Goal: Task Accomplishment & Management: Manage account settings

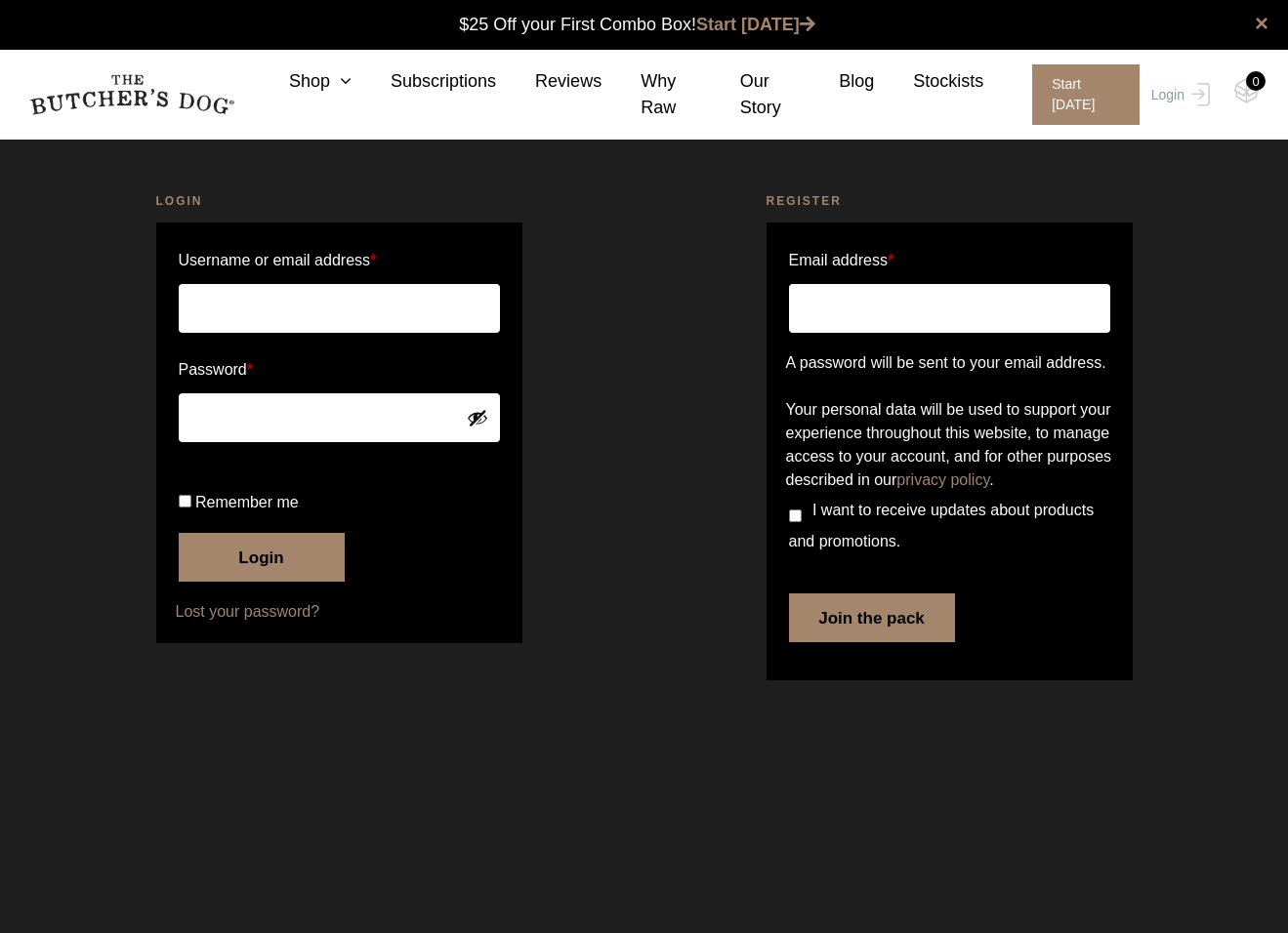
type input "[EMAIL_ADDRESS][DOMAIN_NAME]"
click at [243, 581] on button "Login" at bounding box center [262, 557] width 166 height 49
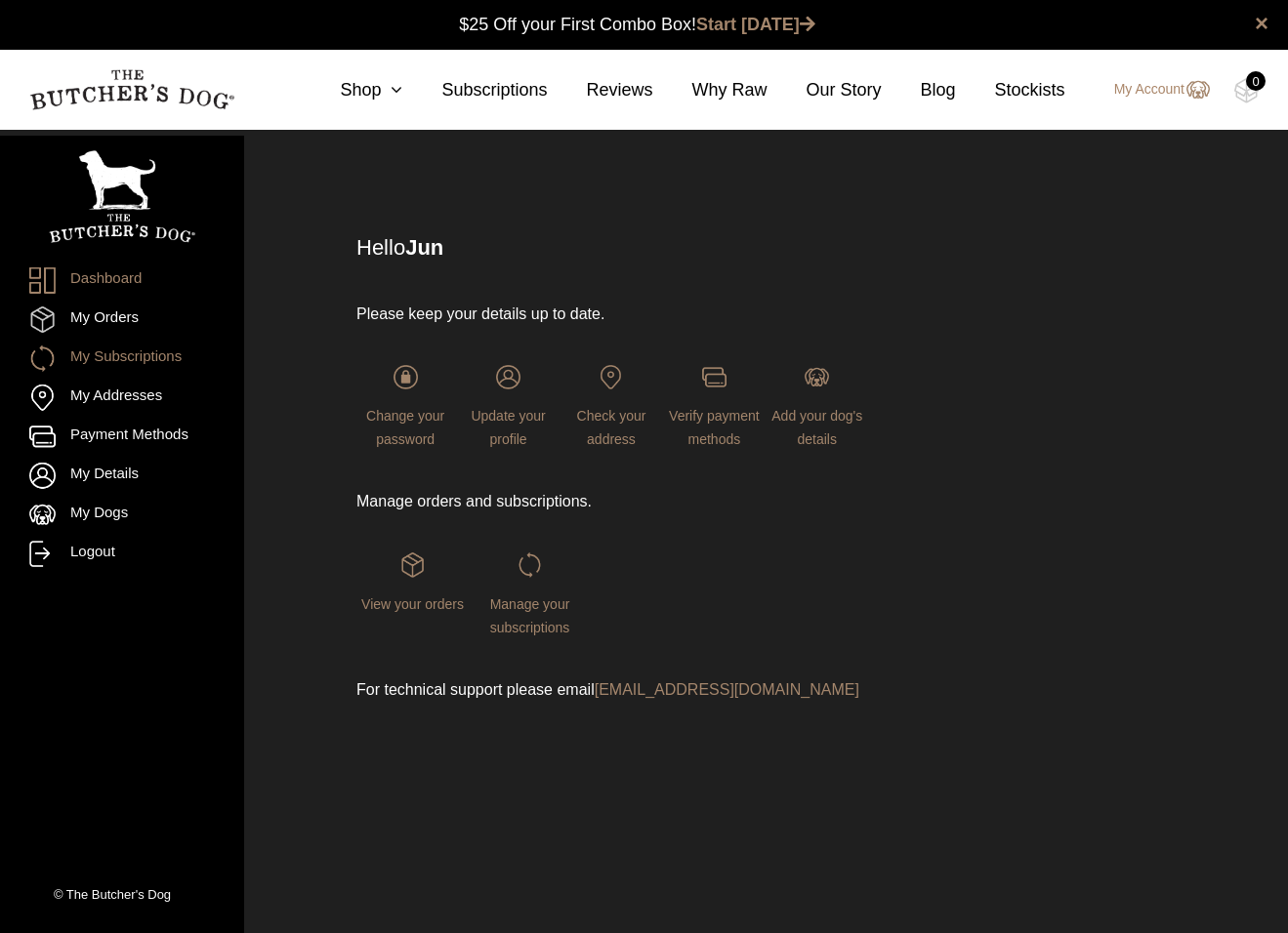
click at [167, 360] on link "My Subscriptions" at bounding box center [122, 359] width 186 height 26
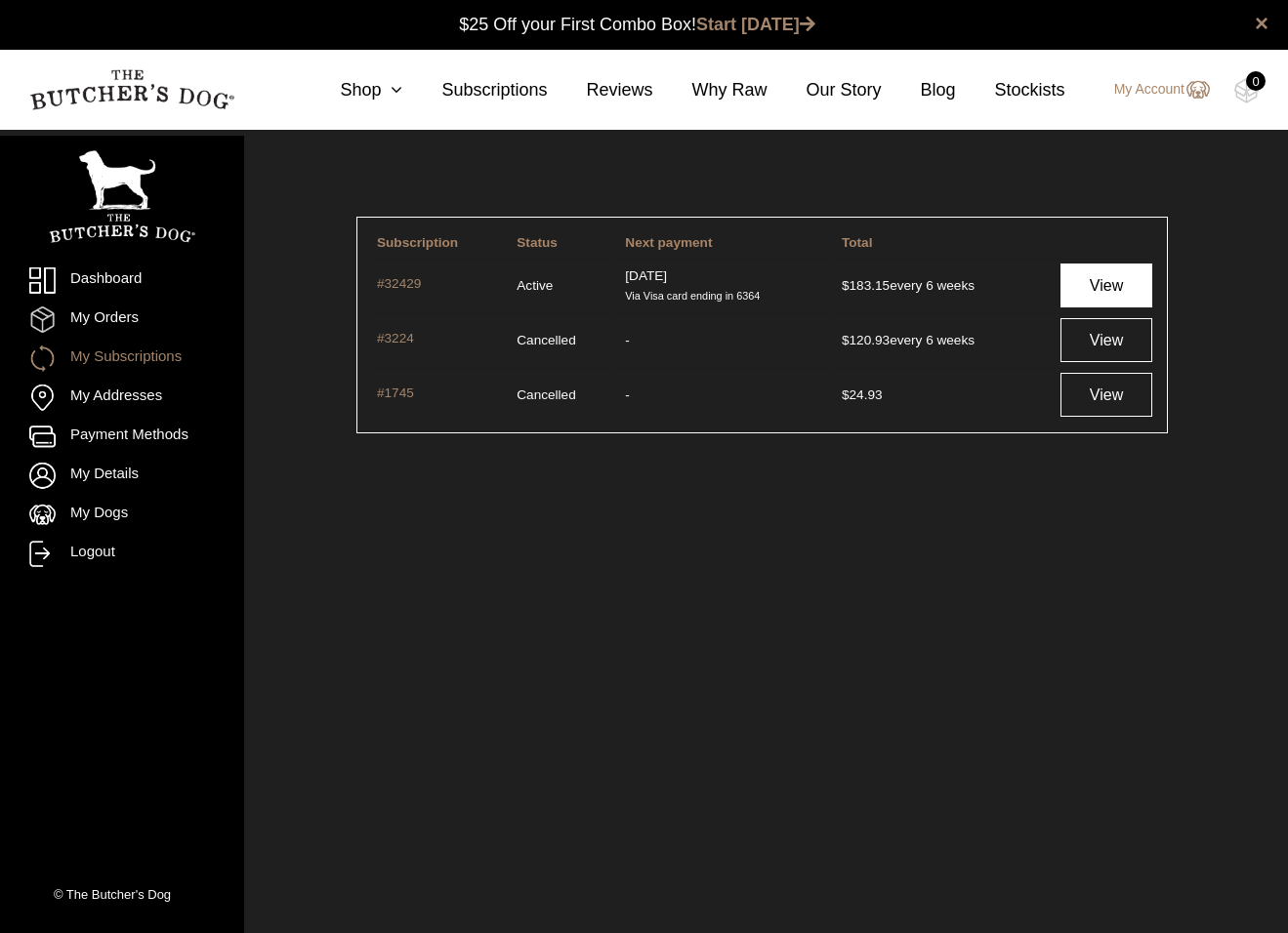
click at [1098, 292] on link "View" at bounding box center [1106, 286] width 92 height 44
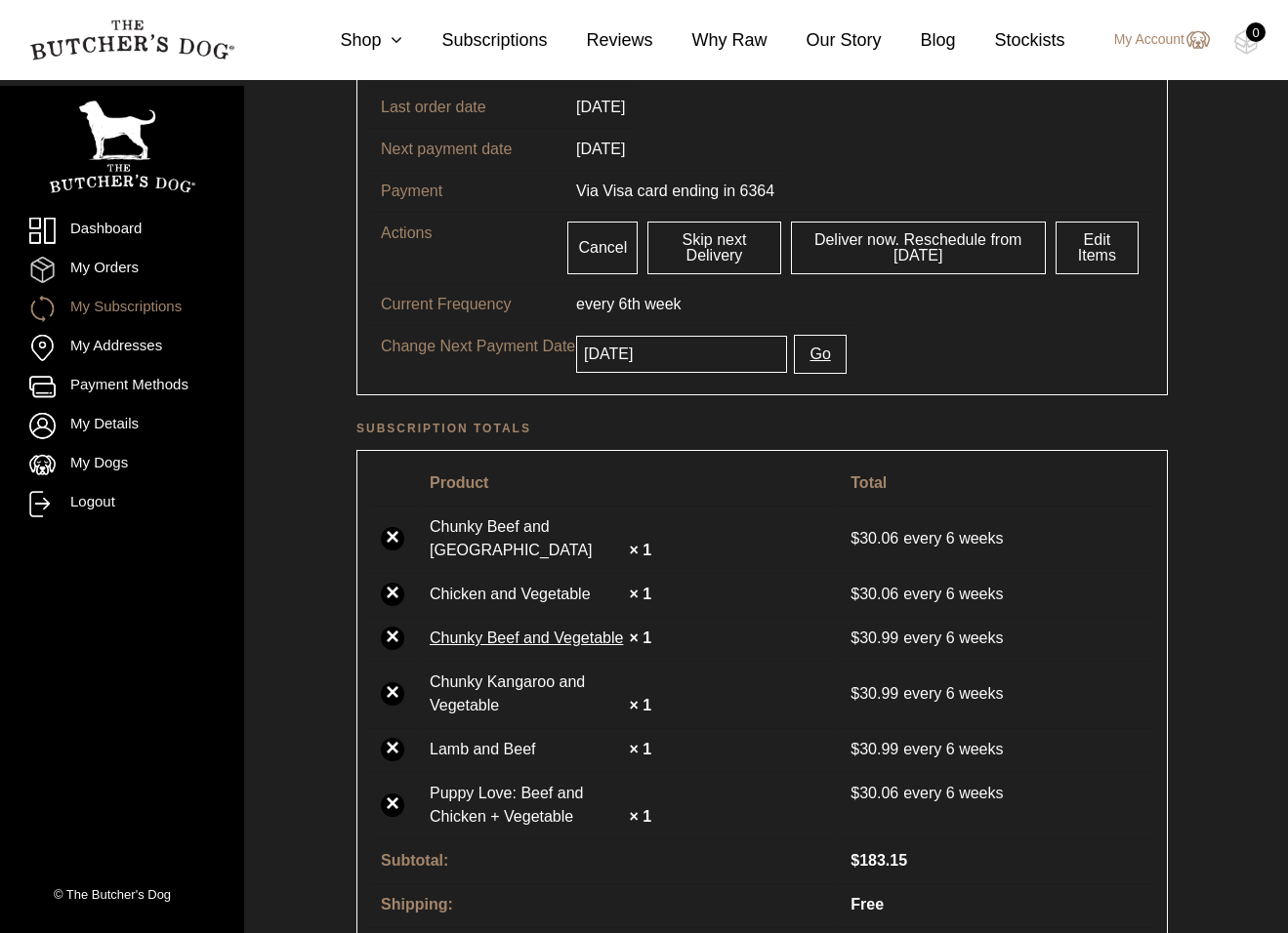
scroll to position [227, 0]
click at [833, 347] on button "Go" at bounding box center [820, 354] width 52 height 39
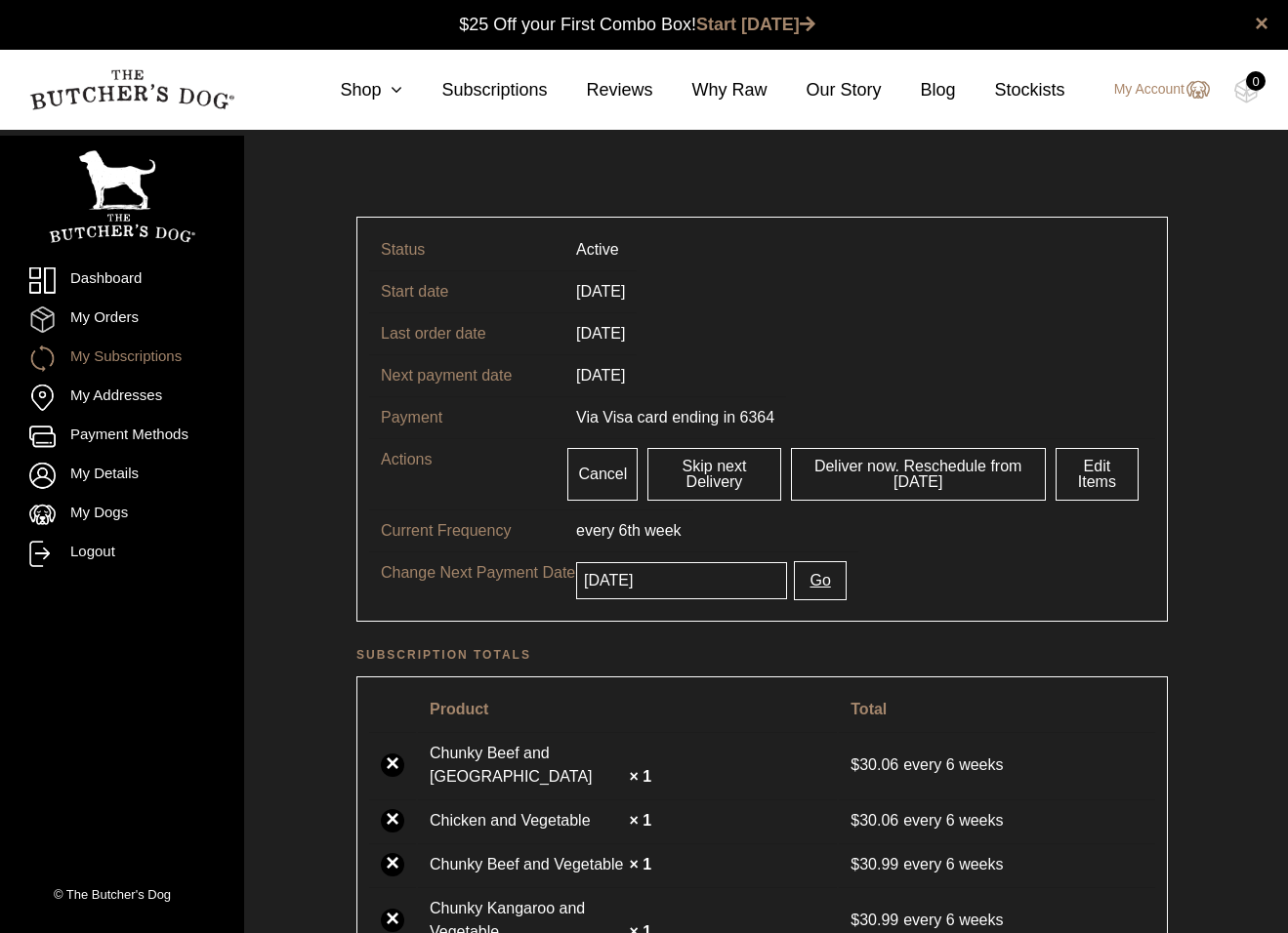
click at [698, 586] on input "[DATE]" at bounding box center [681, 580] width 211 height 37
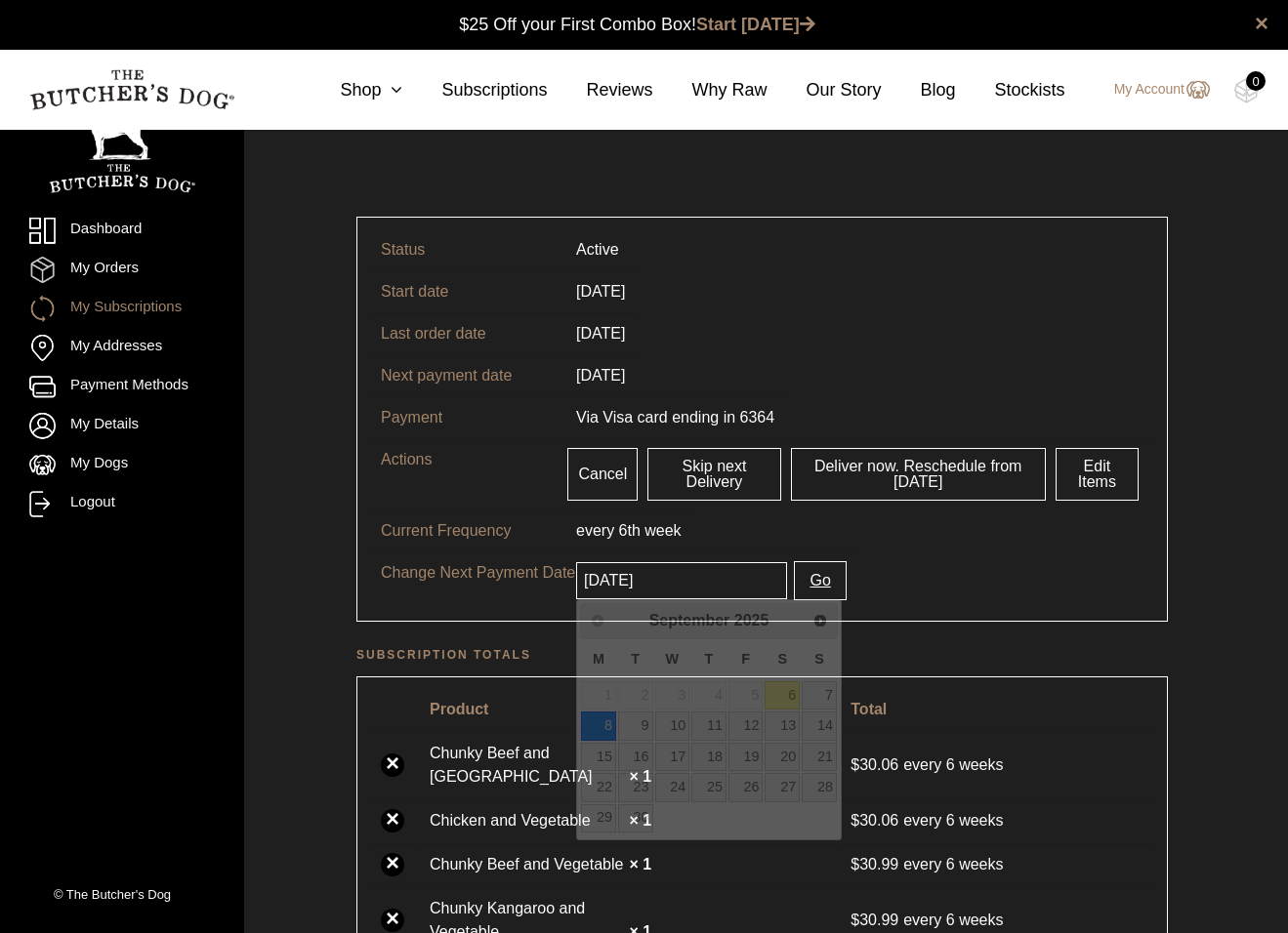
scroll to position [1, 0]
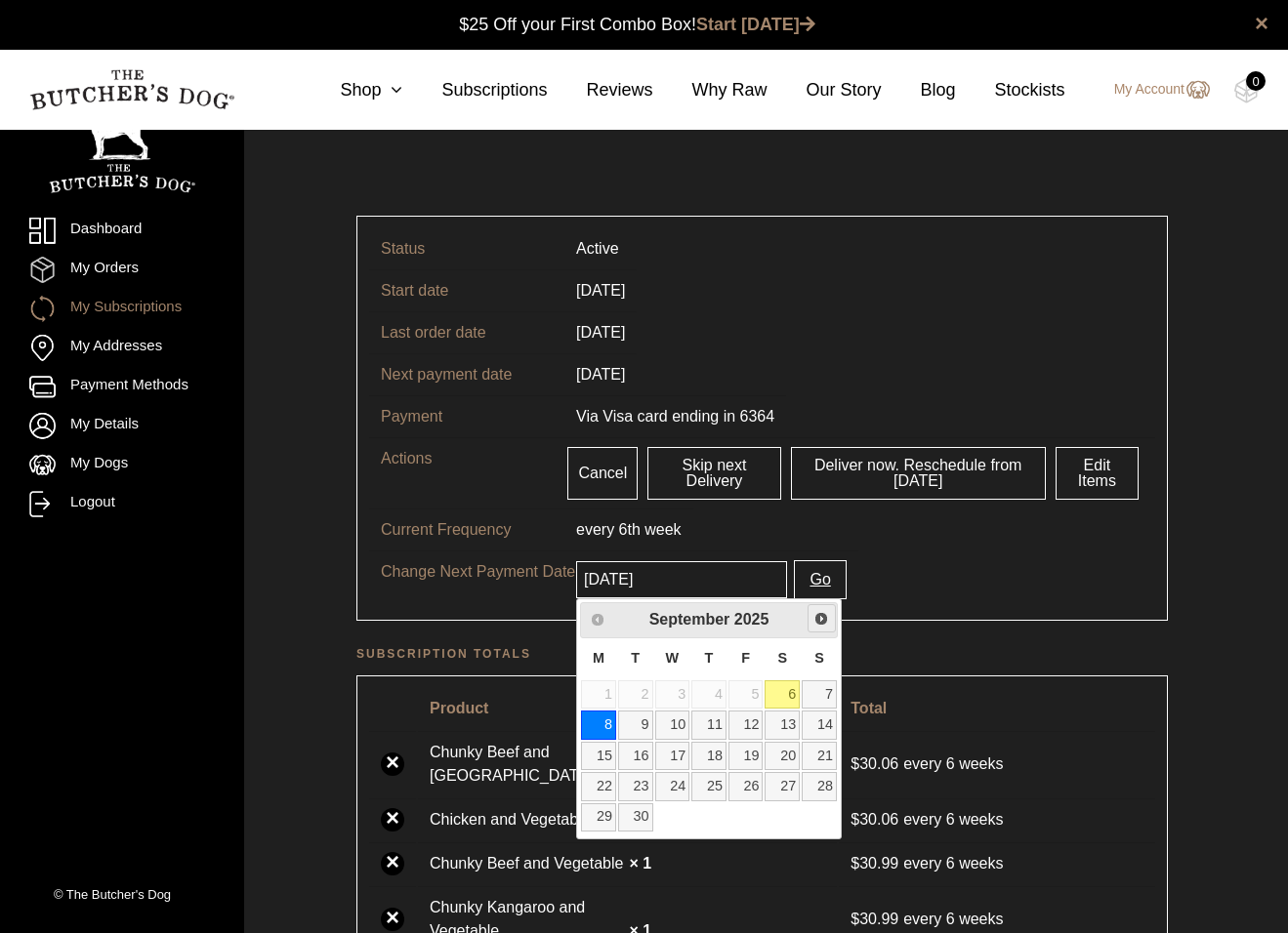
click at [820, 614] on span "Next" at bounding box center [821, 619] width 16 height 16
click at [820, 614] on span "Next" at bounding box center [820, 620] width 16 height 16
click at [825, 616] on span "Next" at bounding box center [821, 619] width 16 height 16
click at [602, 617] on span "Previous" at bounding box center [597, 619] width 16 height 16
click at [609, 805] on link "24" at bounding box center [598, 817] width 35 height 28
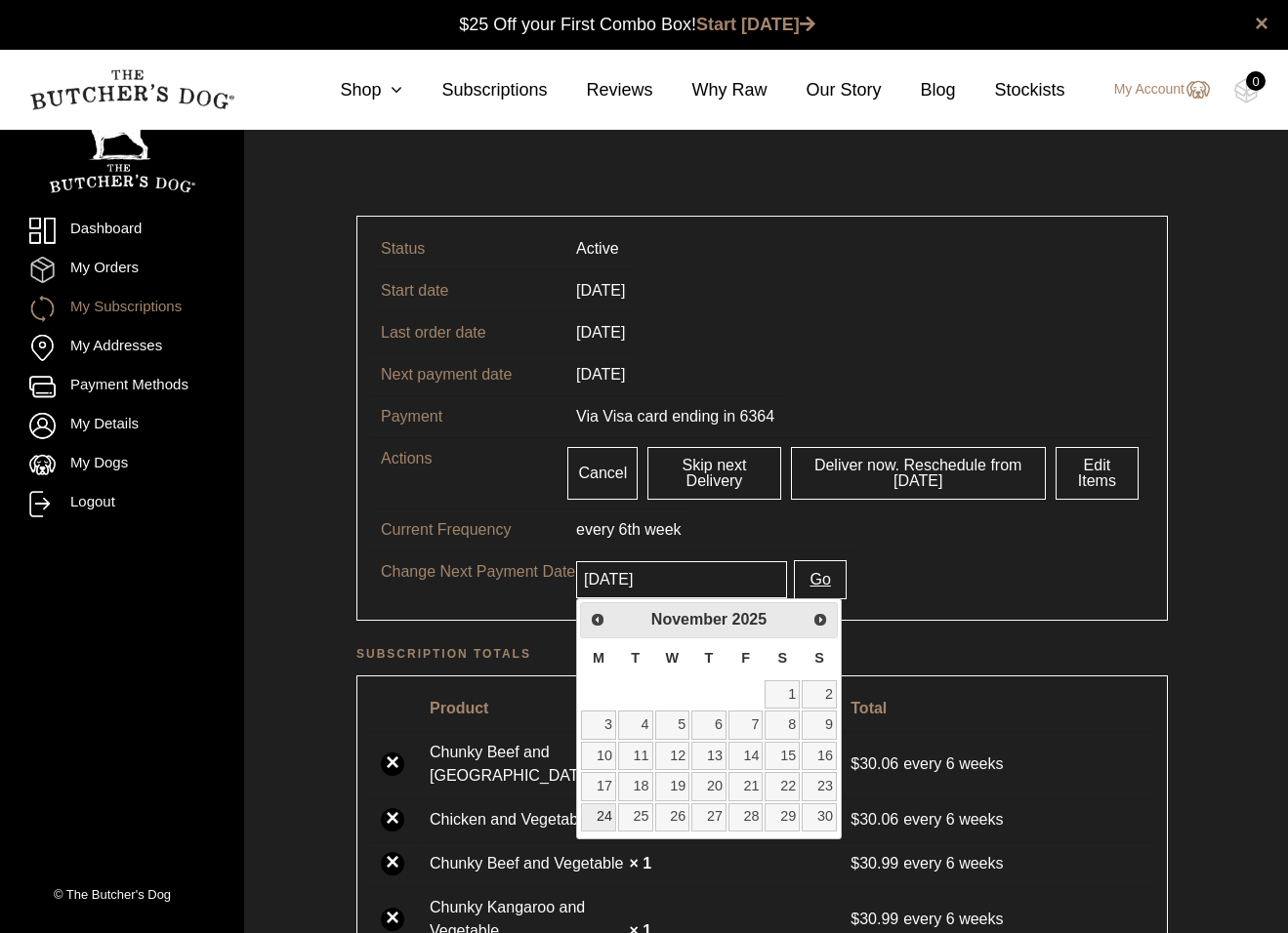
type input "[DATE]"
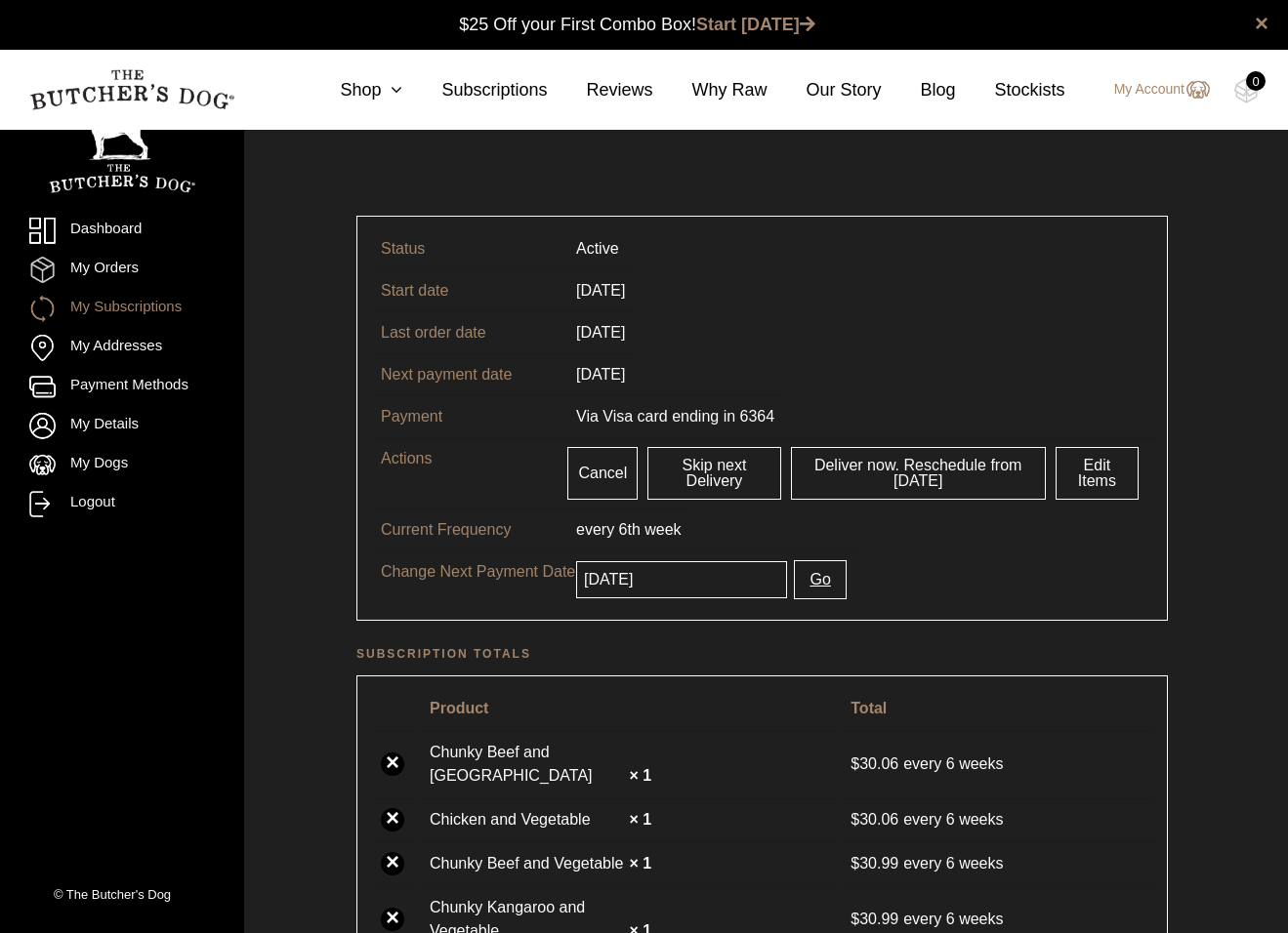
click at [823, 577] on button "Go" at bounding box center [820, 579] width 52 height 39
